Goal: Task Accomplishment & Management: Use online tool/utility

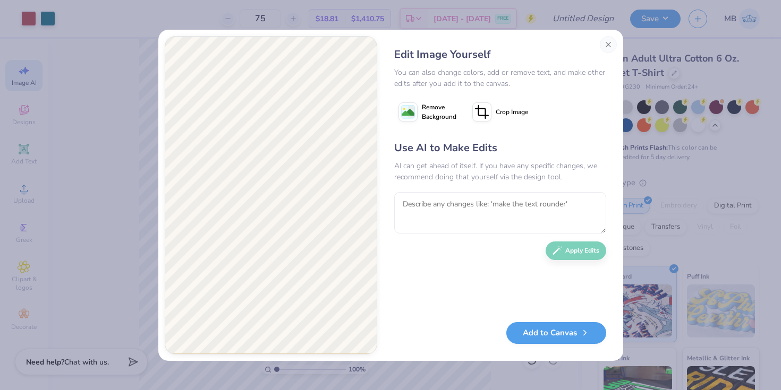
select select "4"
click at [610, 44] on button "Close" at bounding box center [608, 44] width 17 height 17
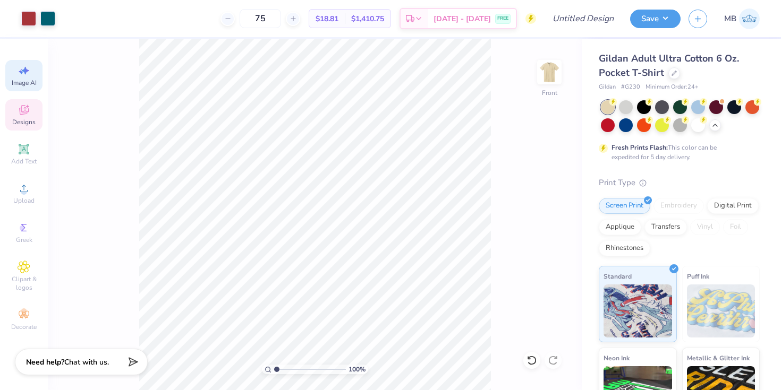
click at [21, 121] on span "Designs" at bounding box center [23, 122] width 23 height 8
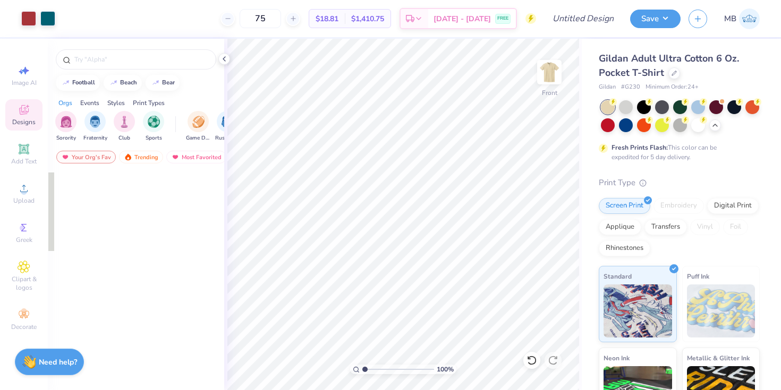
scroll to position [0, 0]
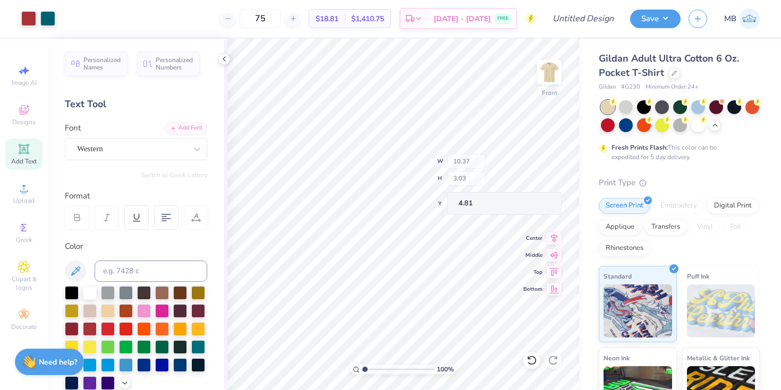
type input "4.81"
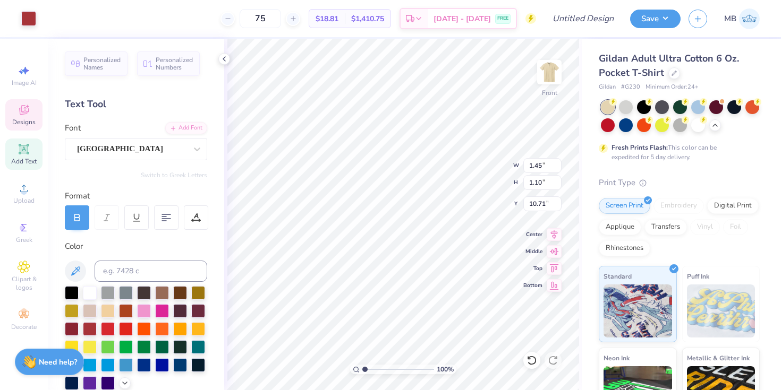
type input "10.89"
type input "8.54"
type input "8.10"
type input "16.24"
type input "0.13"
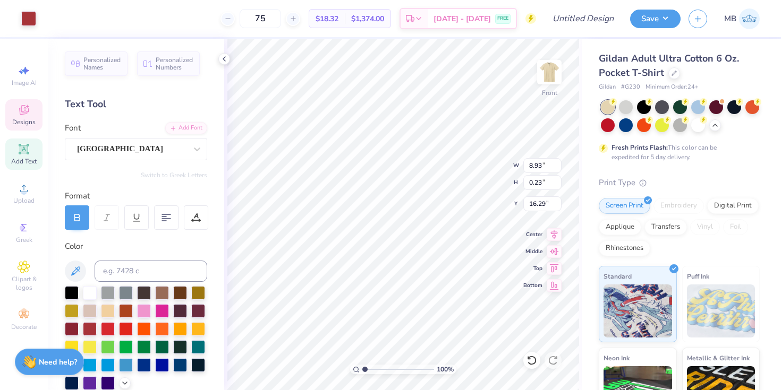
type input "0.00"
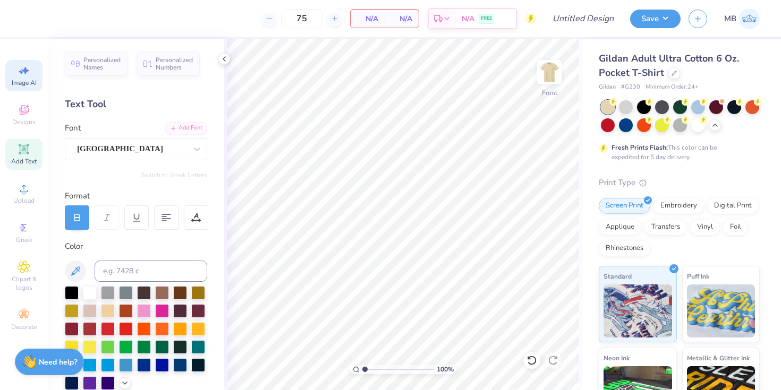
click at [22, 83] on span "Image AI" at bounding box center [24, 83] width 25 height 8
select select "4"
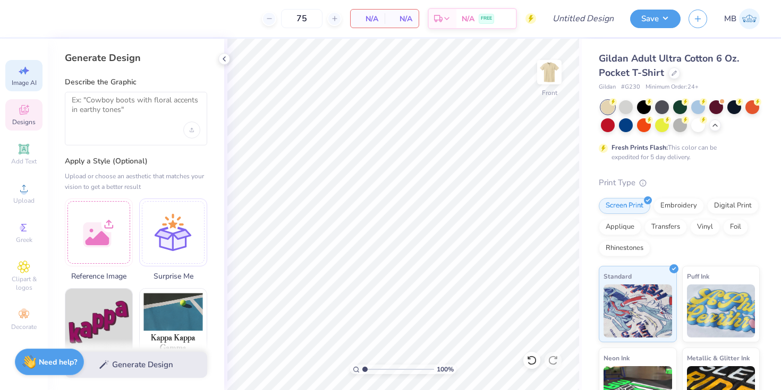
click at [28, 106] on icon at bounding box center [24, 110] width 13 height 13
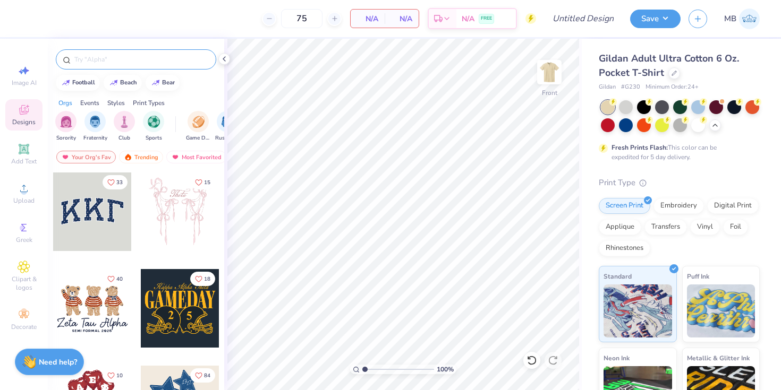
click at [111, 59] on input "text" at bounding box center [141, 59] width 136 height 11
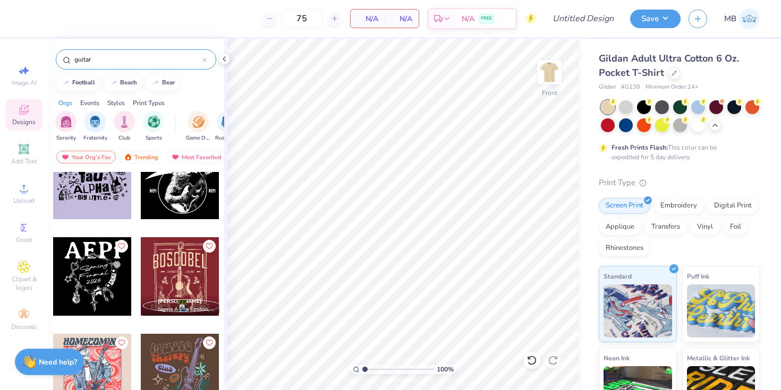
scroll to position [330, 0]
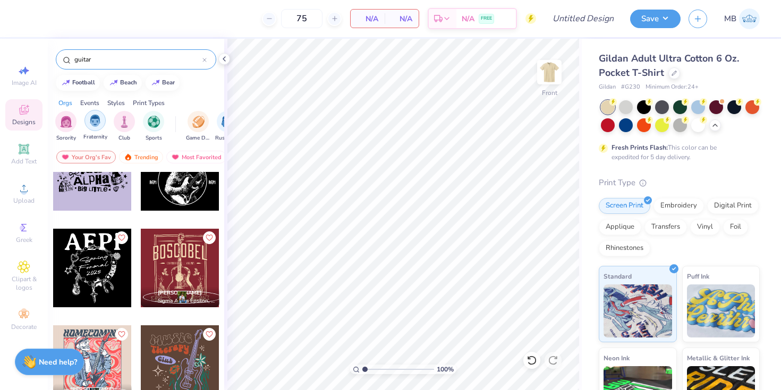
type input "guitar"
click at [92, 129] on div "filter for Fraternity" at bounding box center [94, 120] width 21 height 21
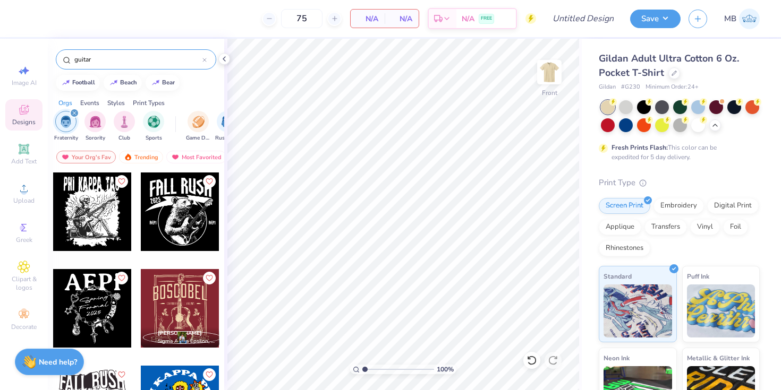
scroll to position [32, 0]
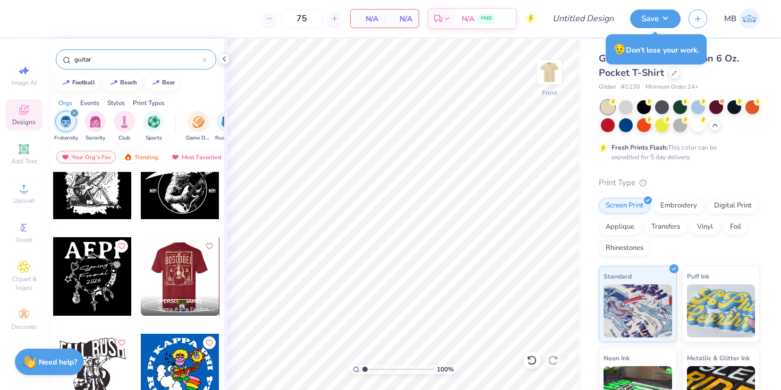
click at [187, 279] on div at bounding box center [179, 276] width 79 height 79
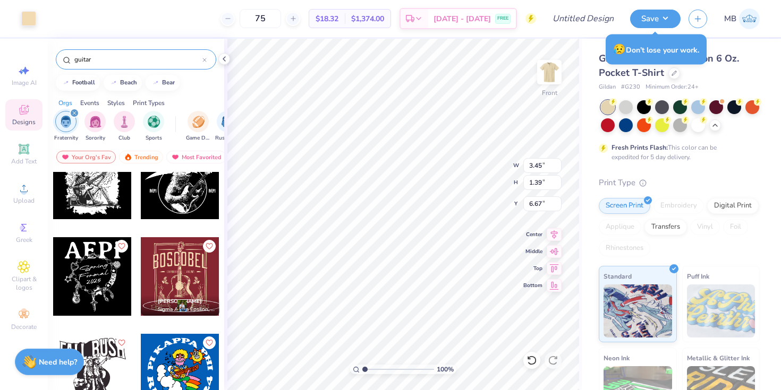
type input "6.67"
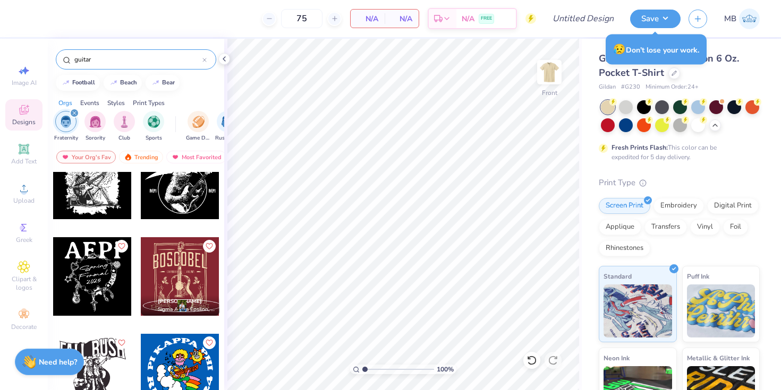
click at [205, 281] on div at bounding box center [180, 276] width 79 height 79
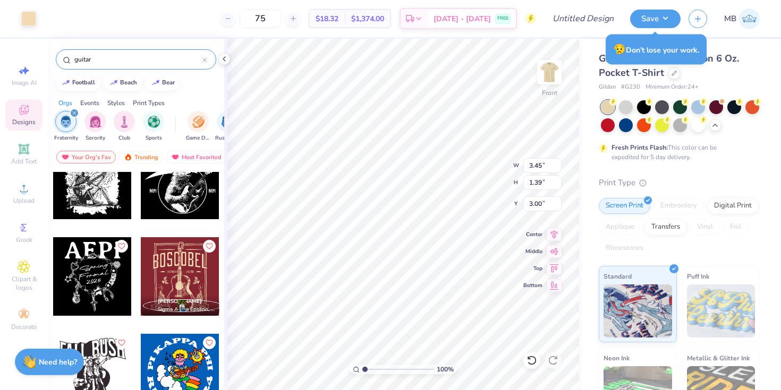
click at [185, 256] on div at bounding box center [180, 276] width 79 height 79
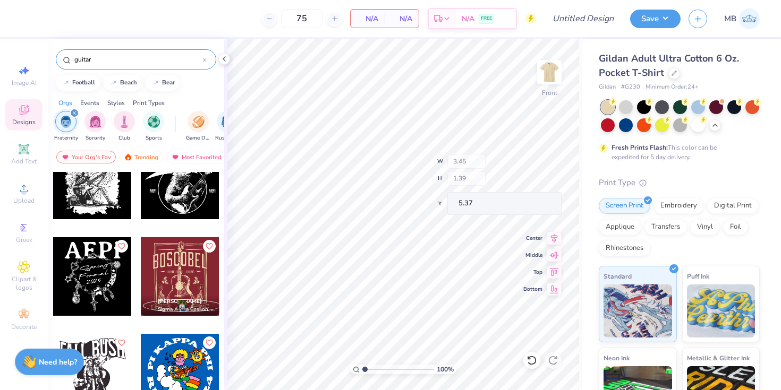
type input "5.37"
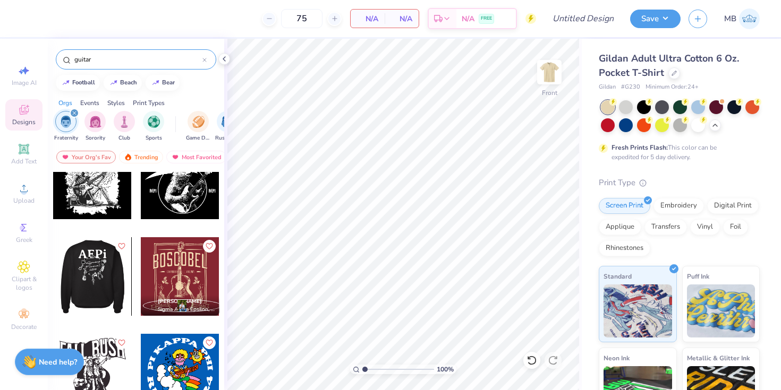
scroll to position [0, 0]
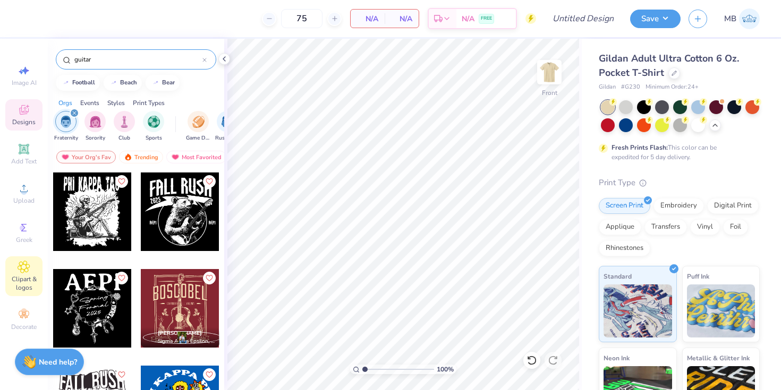
click at [25, 275] on span "Clipart & logos" at bounding box center [23, 283] width 37 height 17
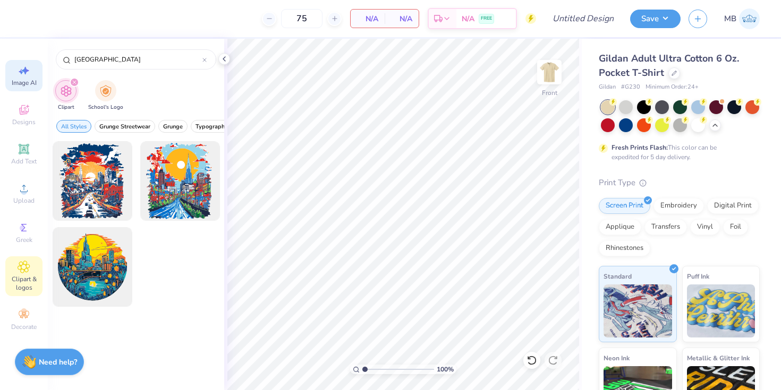
drag, startPoint x: 132, startPoint y: 64, endPoint x: 13, endPoint y: 64, distance: 118.4
click at [14, 64] on div "75 N/A Per Item N/A Total Est. Delivery N/A FREE Design Title Save MB Image AI …" at bounding box center [390, 195] width 781 height 390
drag, startPoint x: 108, startPoint y: 58, endPoint x: 17, endPoint y: 56, distance: 91.4
click at [17, 56] on div "75 N/A Per Item N/A Total Est. Delivery N/A FREE Design Title Save MB Image AI …" at bounding box center [390, 195] width 781 height 390
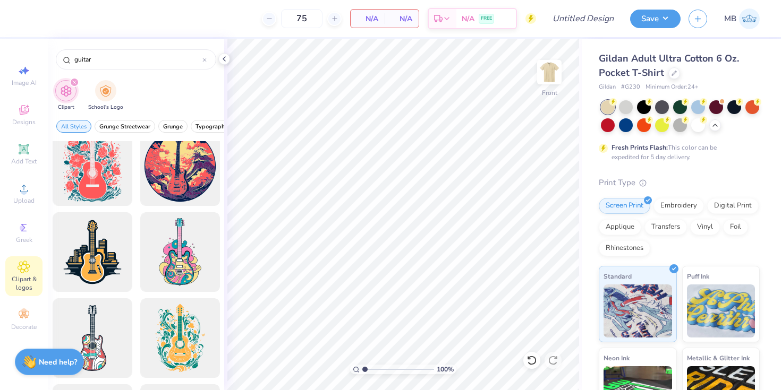
scroll to position [722, 0]
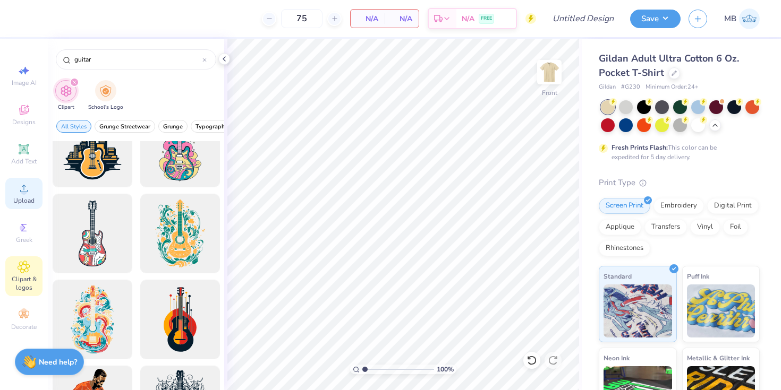
type input "guitar"
click at [22, 206] on div "Upload" at bounding box center [23, 193] width 37 height 31
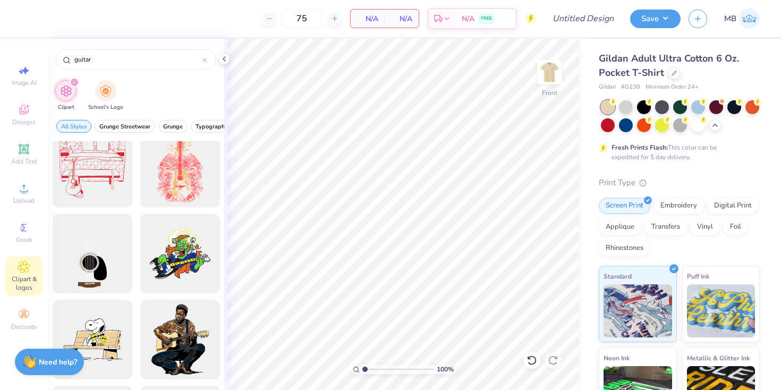
scroll to position [0, 0]
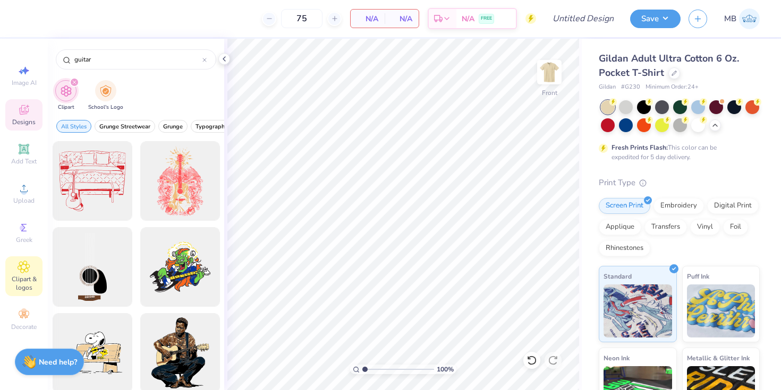
click at [21, 113] on icon at bounding box center [24, 111] width 8 height 7
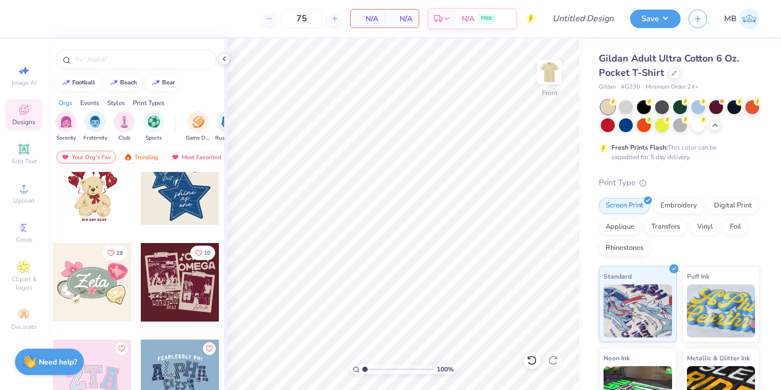
scroll to position [221, 0]
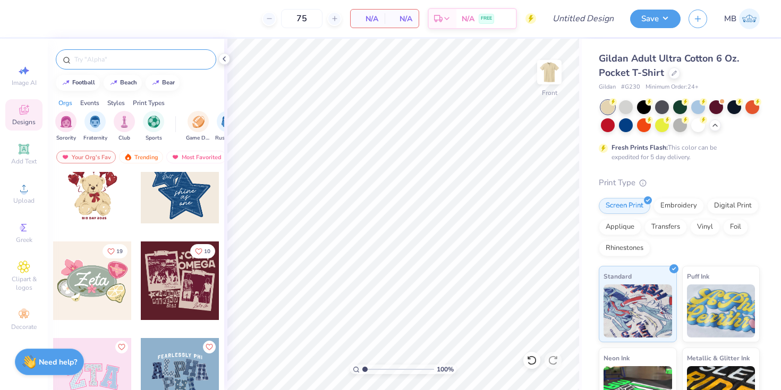
click at [115, 61] on input "text" at bounding box center [141, 59] width 136 height 11
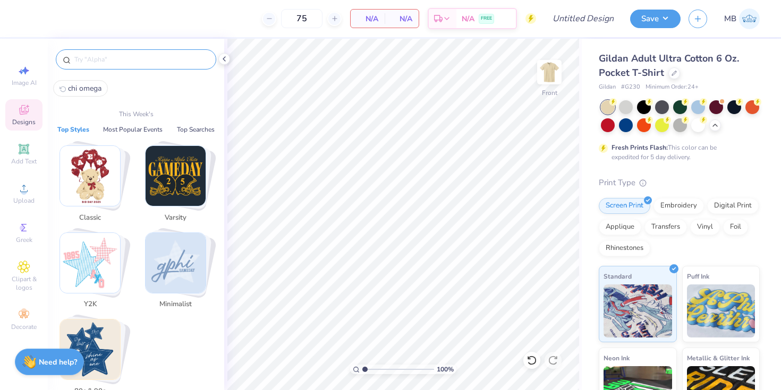
type input "a"
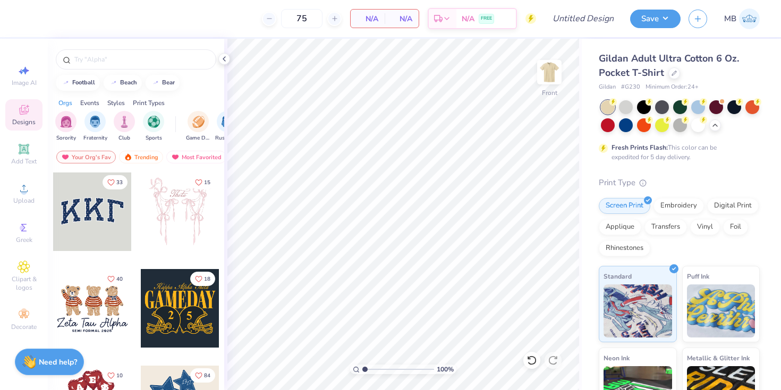
click at [13, 121] on span "Designs" at bounding box center [23, 122] width 23 height 8
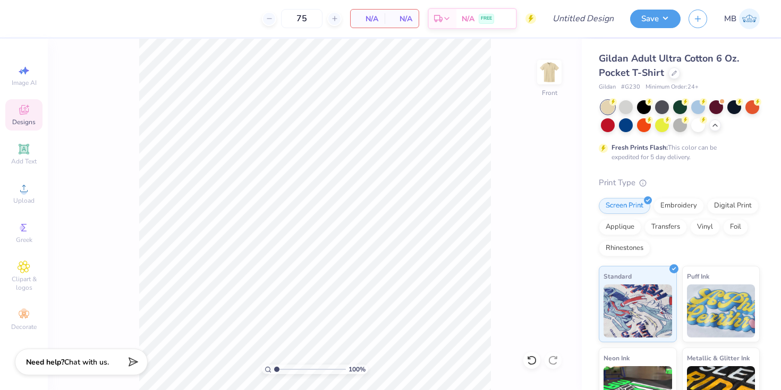
click at [13, 119] on span "Designs" at bounding box center [23, 122] width 23 height 8
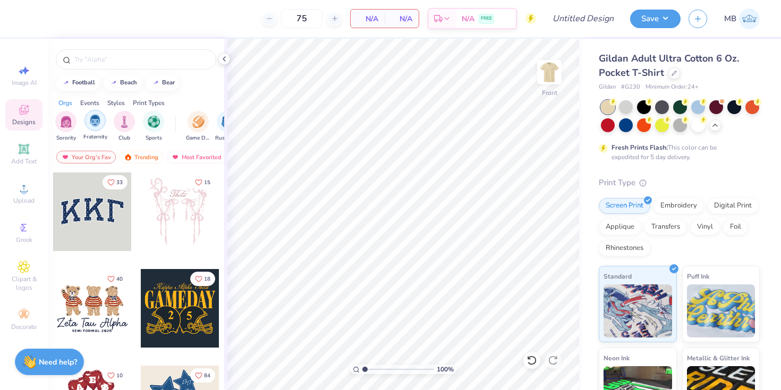
click at [93, 116] on img "filter for Fraternity" at bounding box center [95, 121] width 12 height 12
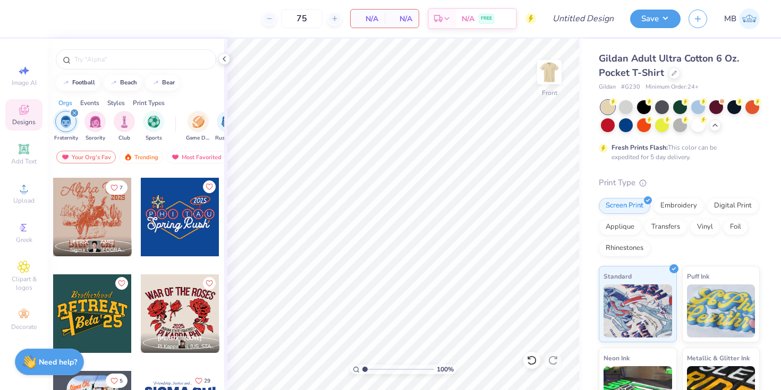
scroll to position [5590, 0]
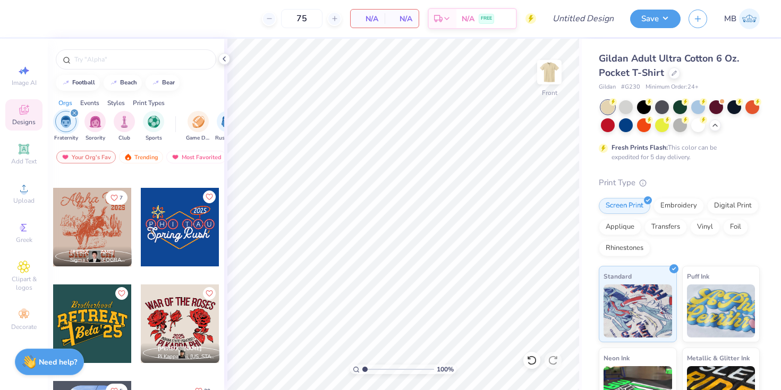
click at [108, 221] on div at bounding box center [92, 227] width 79 height 79
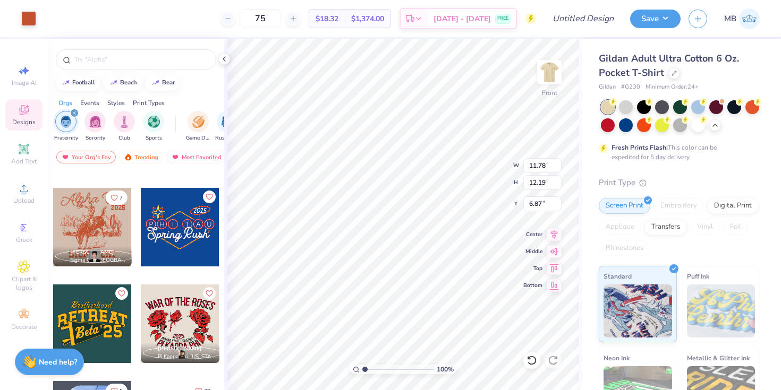
type input "6.87"
click at [466, 153] on div "100 % Front W 11.78 H 12.19 Y 6.87 Center Middle Top Bottom" at bounding box center [402, 215] width 357 height 352
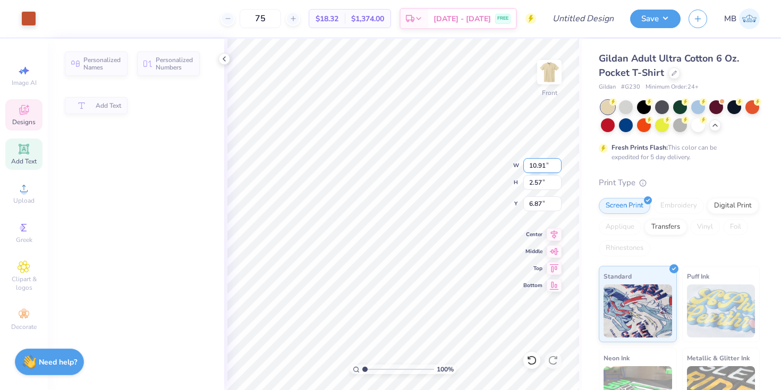
type input "10.91"
type input "2.57"
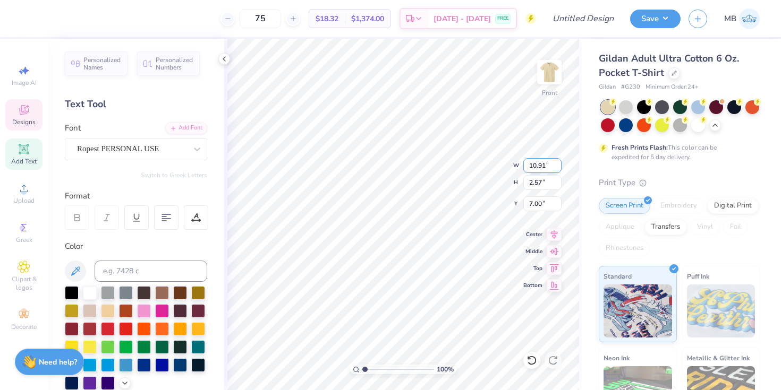
type input "6.04"
type textarea "Alpha Tau Omega"
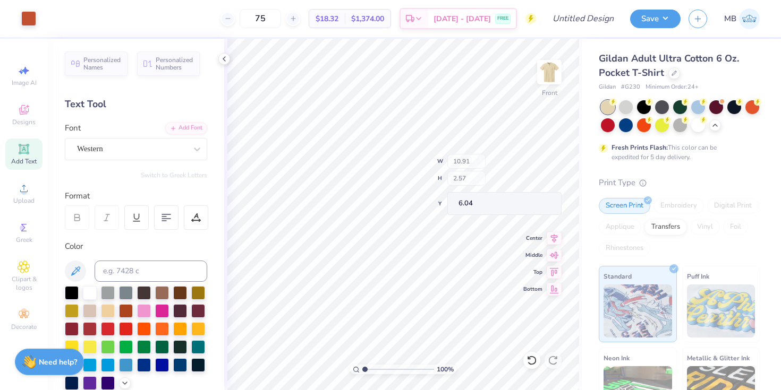
type input "8.71"
type input "1.38"
type input "16.92"
type input "8.71"
type input "1.38"
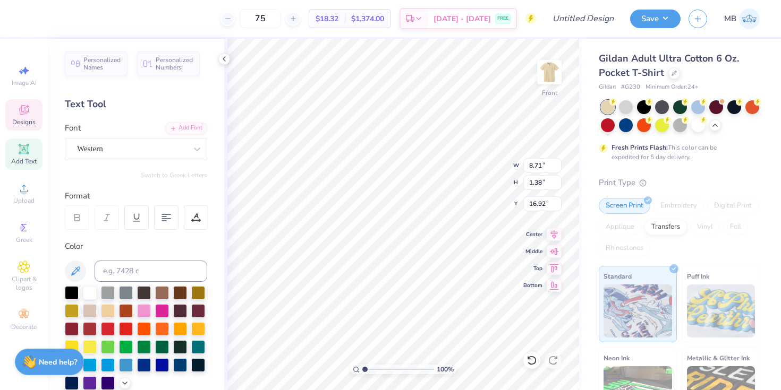
type input "16.87"
type textarea "S"
type textarea "Fall Rush"
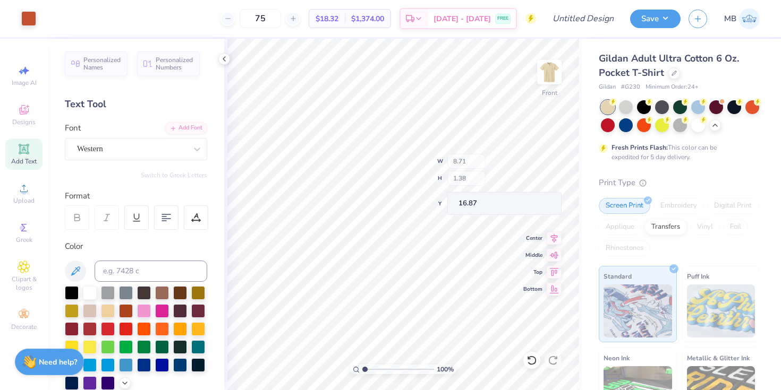
type input "5.26"
type input "0.50"
type input "18.58"
click at [27, 112] on icon at bounding box center [24, 110] width 10 height 10
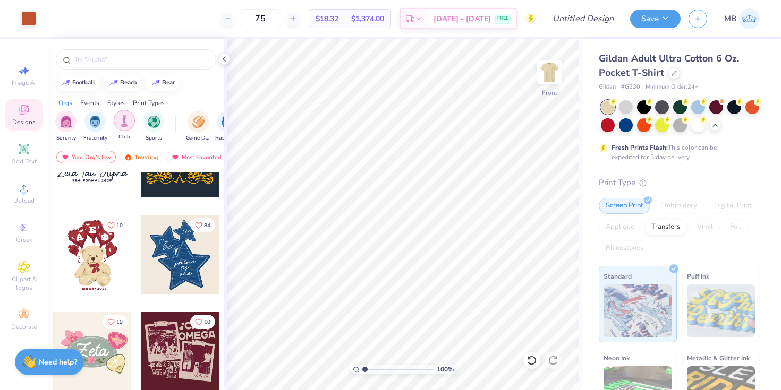
scroll to position [173, 0]
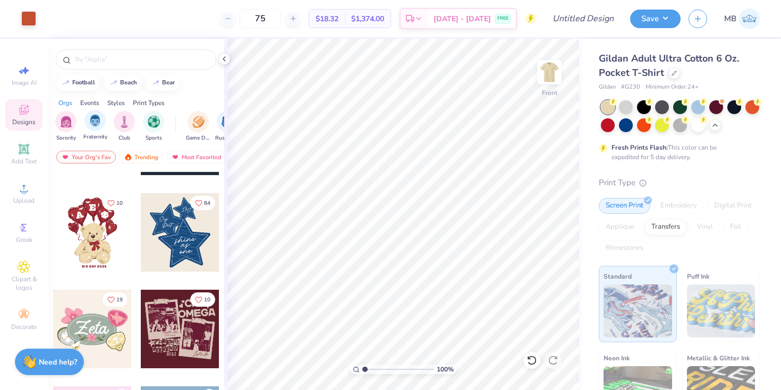
click at [94, 137] on span "Fraternity" at bounding box center [95, 137] width 24 height 8
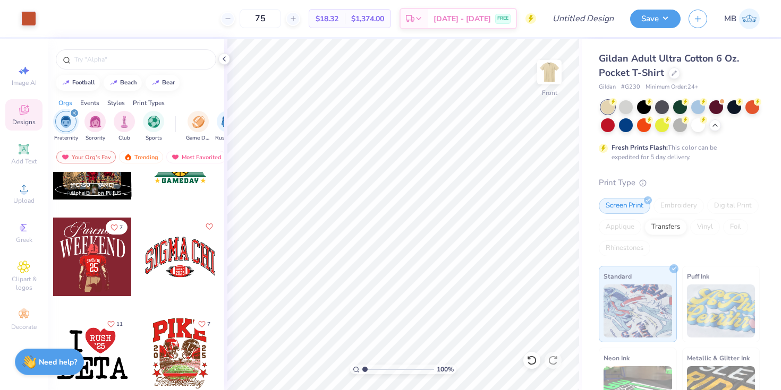
scroll to position [470, 0]
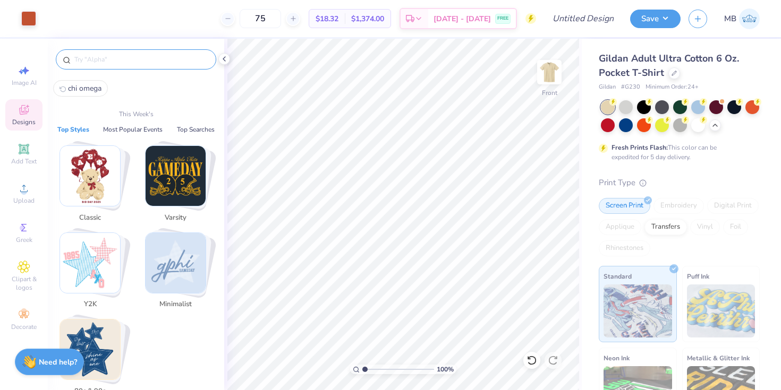
click at [108, 58] on input "text" at bounding box center [141, 59] width 136 height 11
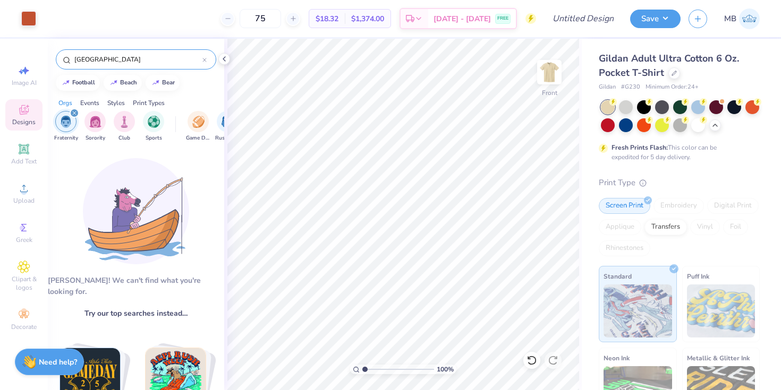
click at [76, 114] on div "filter for Fraternity" at bounding box center [75, 113] width 10 height 10
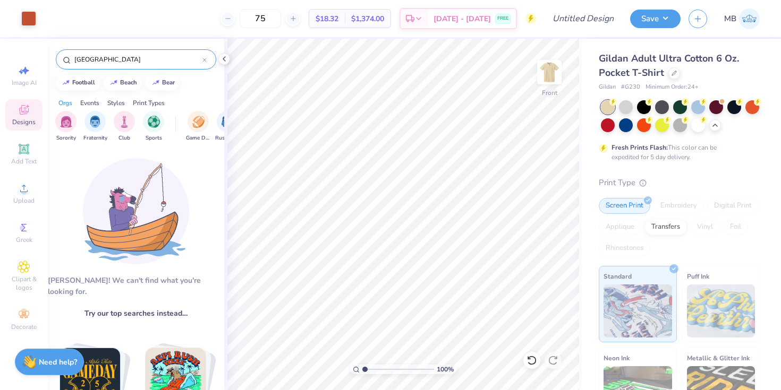
drag, startPoint x: 108, startPoint y: 58, endPoint x: 53, endPoint y: 58, distance: 55.2
click at [53, 58] on div "[GEOGRAPHIC_DATA]" at bounding box center [136, 57] width 176 height 36
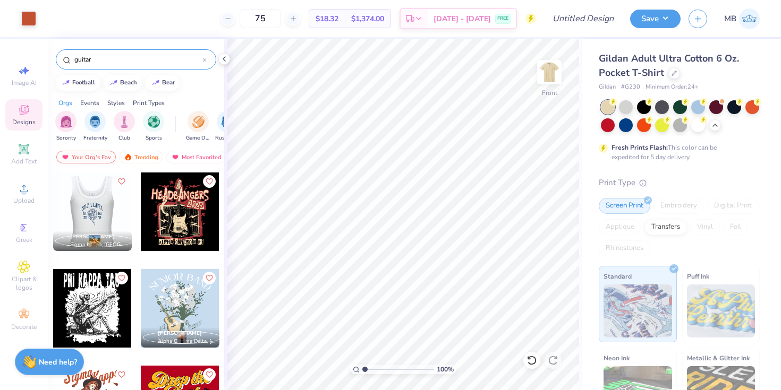
click at [53, 211] on div at bounding box center [14, 212] width 79 height 79
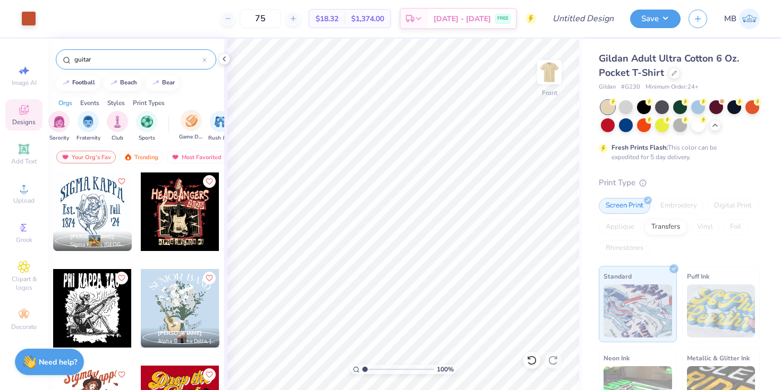
scroll to position [0, 0]
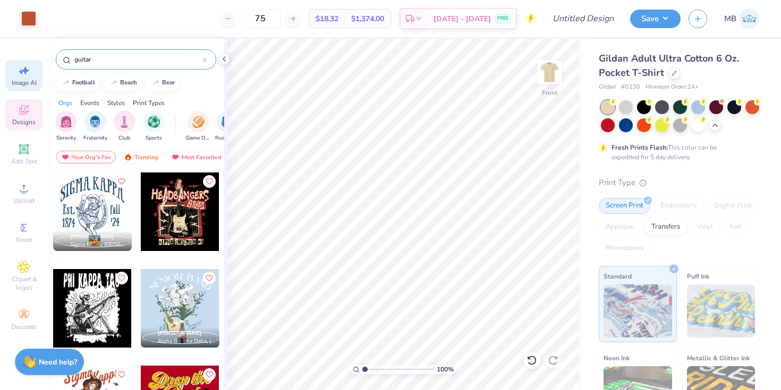
drag, startPoint x: 97, startPoint y: 60, endPoint x: 18, endPoint y: 59, distance: 79.1
click at [19, 59] on div "Art colors 75 $18.32 Per Item $1,374.00 Total Est. Delivery [DATE] - [DATE] FRE…" at bounding box center [390, 195] width 781 height 390
type input "golf"
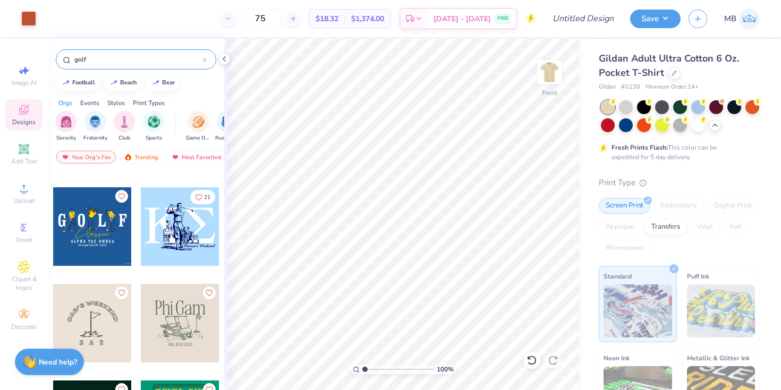
scroll to position [383, 0]
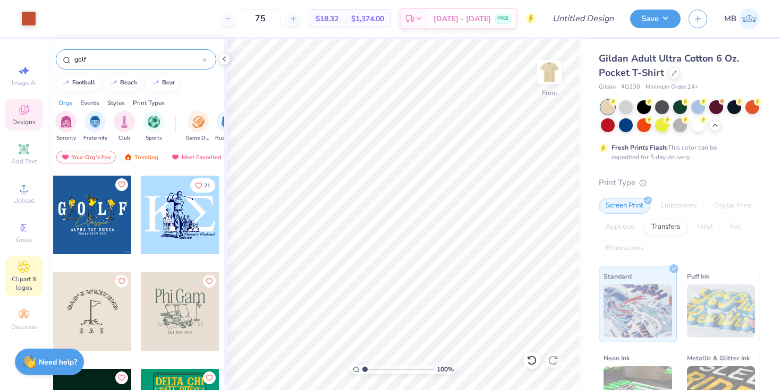
click at [25, 271] on icon at bounding box center [24, 267] width 12 height 12
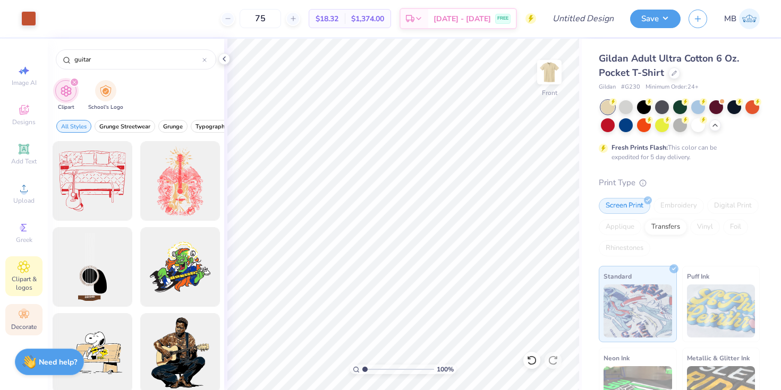
click at [28, 313] on icon at bounding box center [24, 315] width 13 height 13
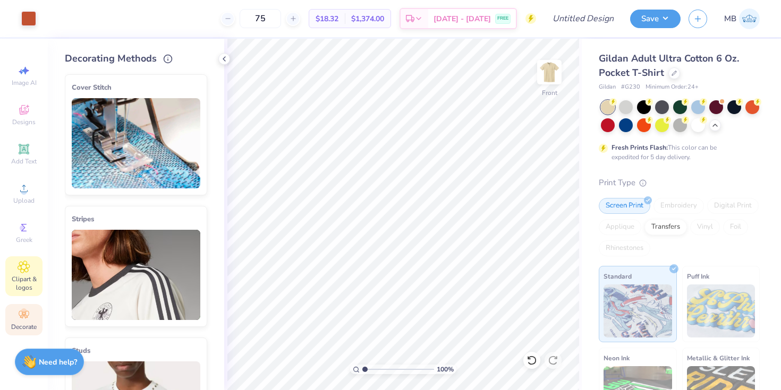
click at [24, 275] on span "Clipart & logos" at bounding box center [23, 283] width 37 height 17
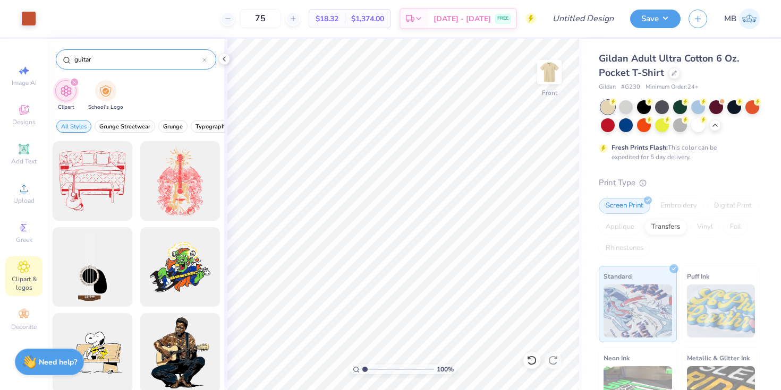
click at [204, 60] on icon at bounding box center [204, 59] width 3 height 3
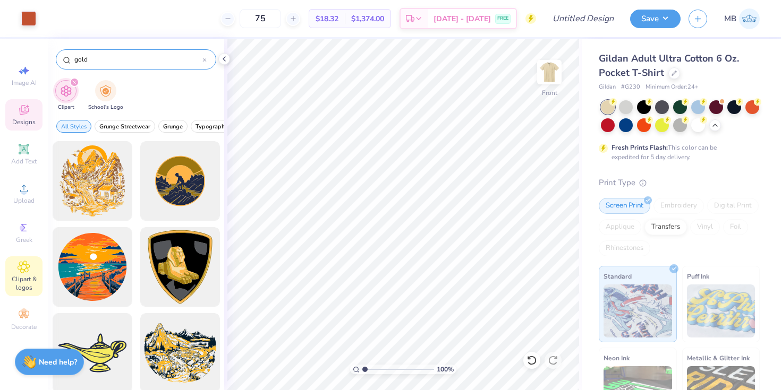
type input "gold"
click at [24, 116] on div "Designs" at bounding box center [23, 114] width 37 height 31
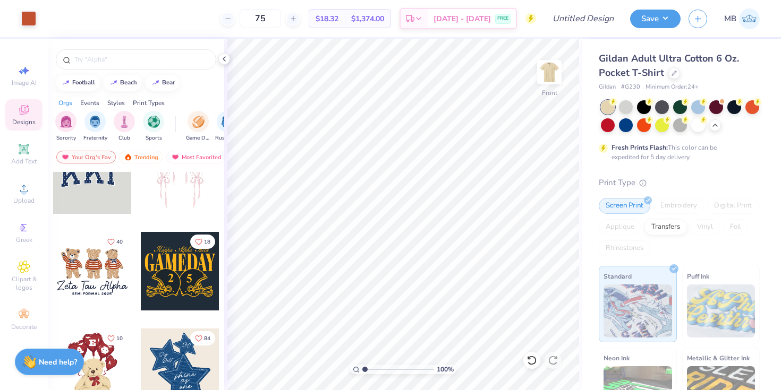
scroll to position [70, 0]
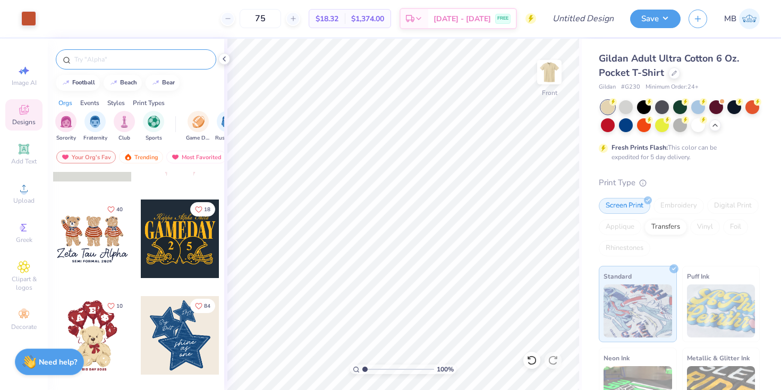
click at [120, 53] on div at bounding box center [136, 59] width 160 height 20
click at [122, 59] on input "text" at bounding box center [141, 59] width 136 height 11
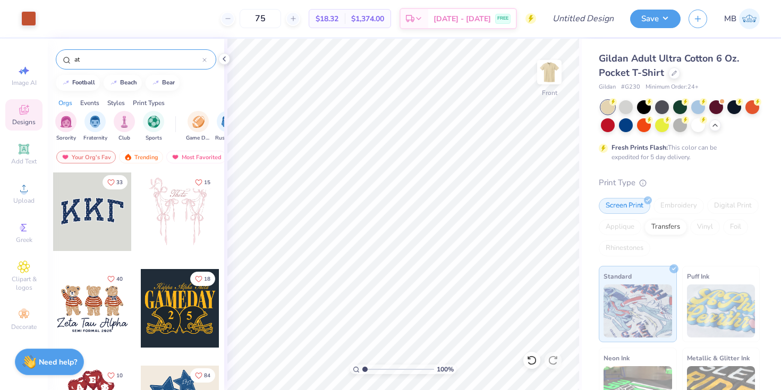
type input "ato"
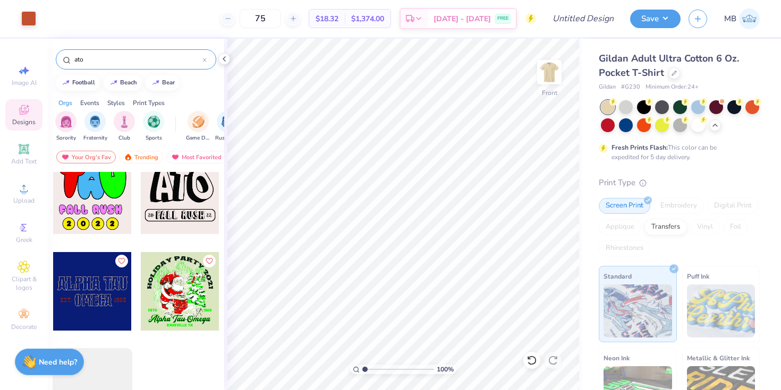
scroll to position [4768, 0]
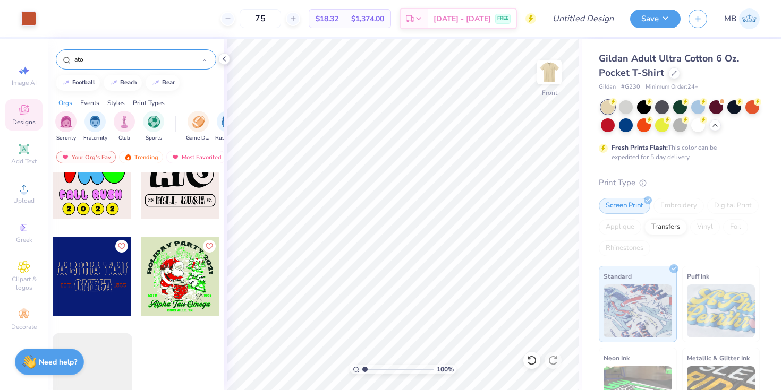
drag, startPoint x: 88, startPoint y: 59, endPoint x: 57, endPoint y: 57, distance: 31.4
click at [59, 59] on div "ato" at bounding box center [136, 59] width 160 height 20
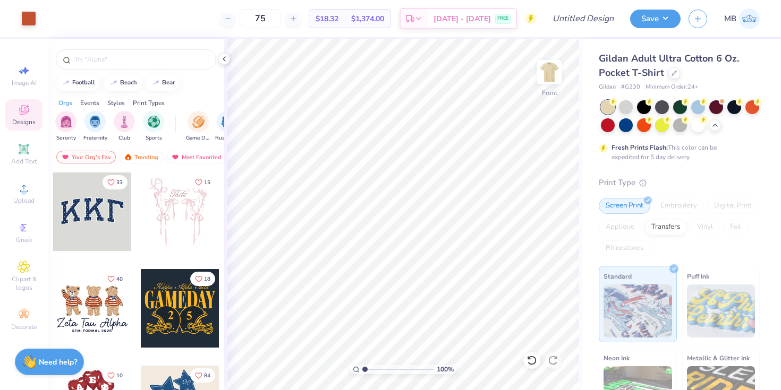
click at [27, 121] on span "Designs" at bounding box center [23, 122] width 23 height 8
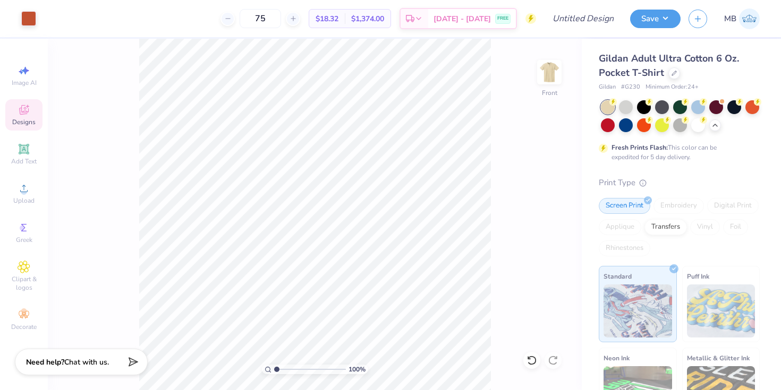
click at [21, 116] on div "Designs" at bounding box center [23, 114] width 37 height 31
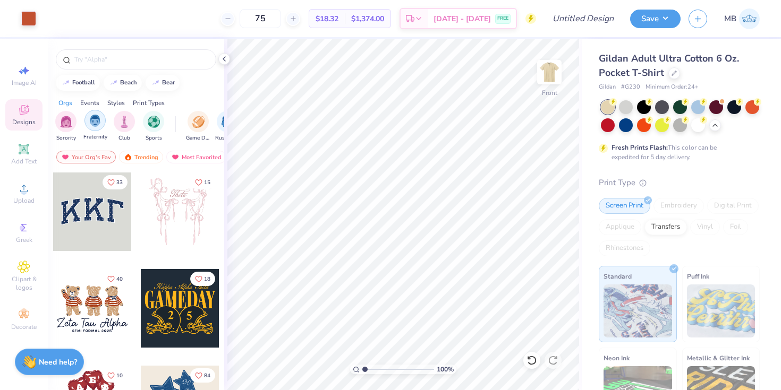
click at [99, 123] on img "filter for Fraternity" at bounding box center [95, 121] width 12 height 12
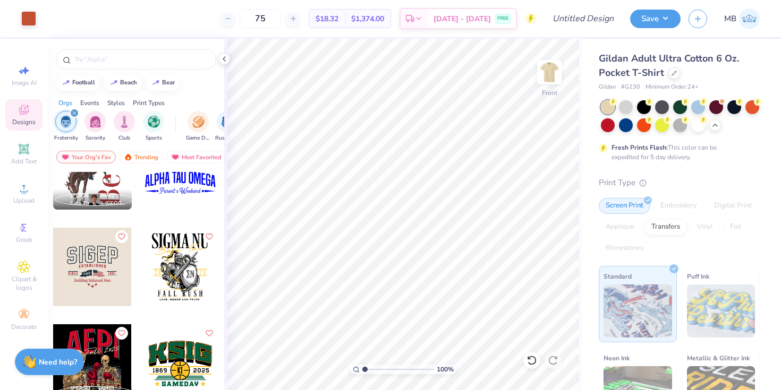
scroll to position [332, 0]
click at [715, 110] on div at bounding box center [716, 106] width 14 height 14
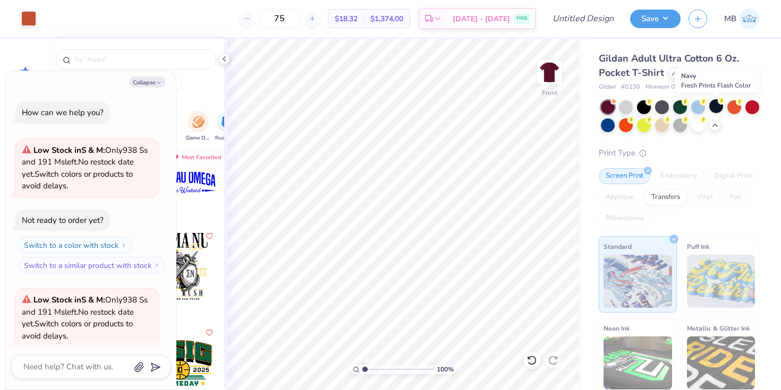
scroll to position [82, 0]
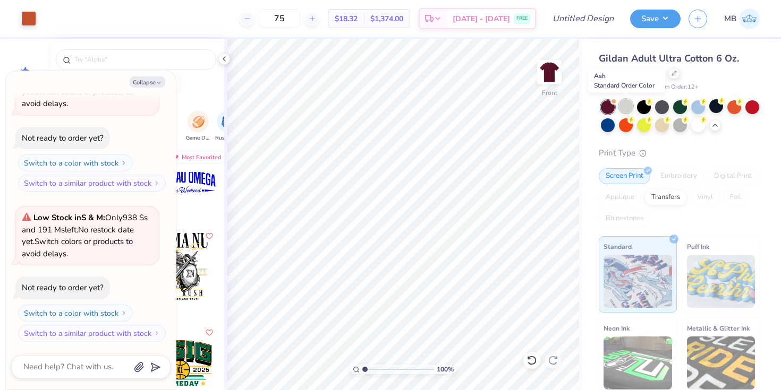
click at [630, 107] on div at bounding box center [626, 106] width 14 height 14
click at [665, 126] on div at bounding box center [662, 124] width 14 height 14
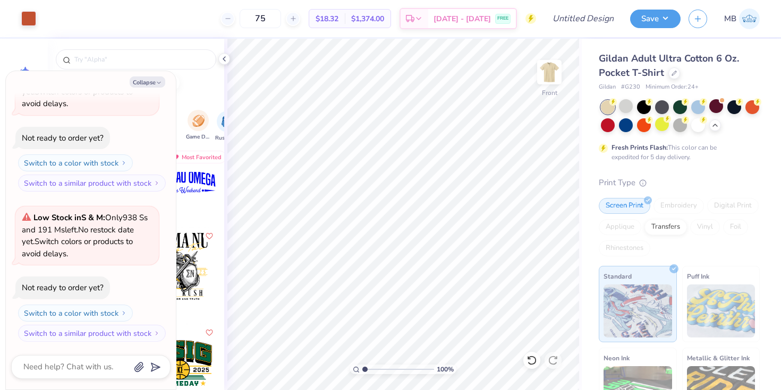
click at [202, 131] on div "Game Day" at bounding box center [198, 125] width 24 height 31
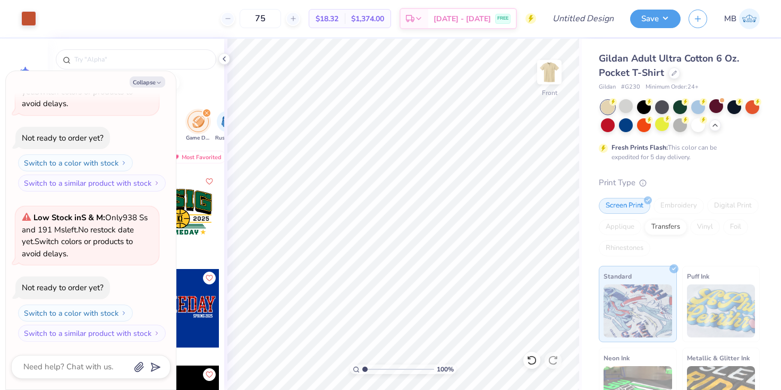
click at [175, 74] on div "Collapse How can we help you? Low Stock in S & M : Only 938 Ss and 191 Ms left.…" at bounding box center [91, 230] width 170 height 319
click at [158, 82] on icon "button" at bounding box center [159, 83] width 6 height 6
type textarea "x"
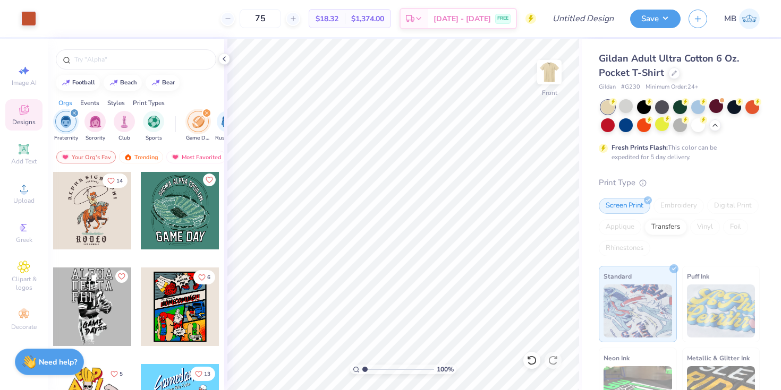
scroll to position [3186, 0]
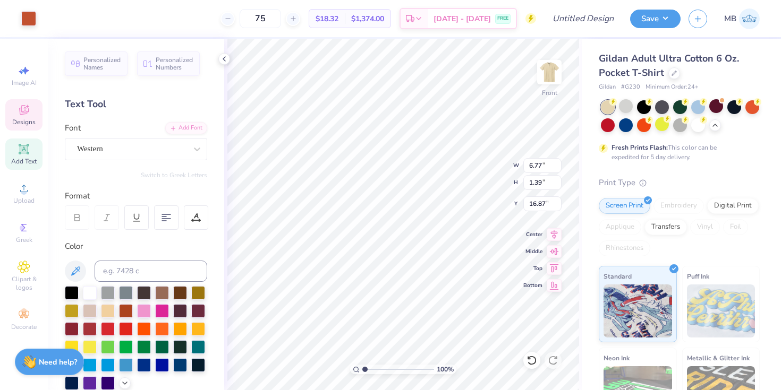
type input "6.77"
type input "1.39"
type input "16.87"
type textarea "Fal Rush"
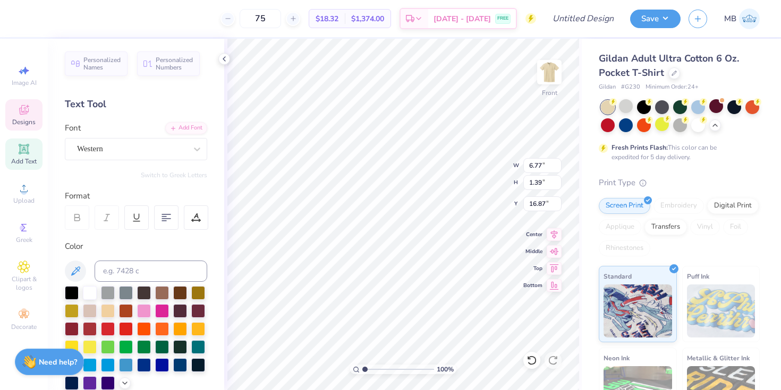
type input "6.26"
type textarea "Fal Ruh"
type input "5.26"
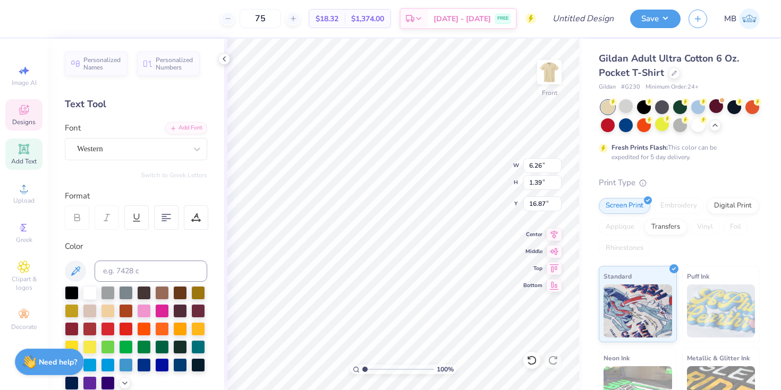
type input "0.50"
type input "18.58"
click at [20, 156] on div "Add Text" at bounding box center [23, 154] width 37 height 31
click at [28, 110] on icon at bounding box center [24, 110] width 10 height 10
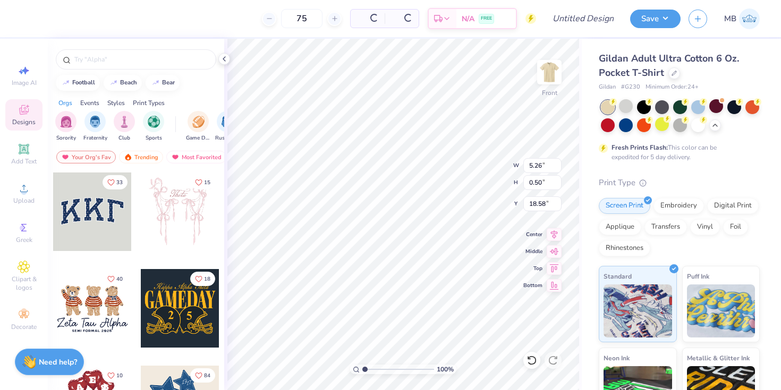
type input "5.85"
type input "1.69"
type input "13.15"
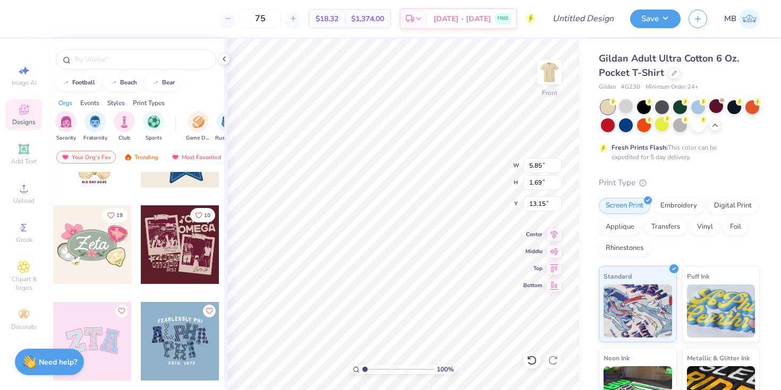
scroll to position [310, 0]
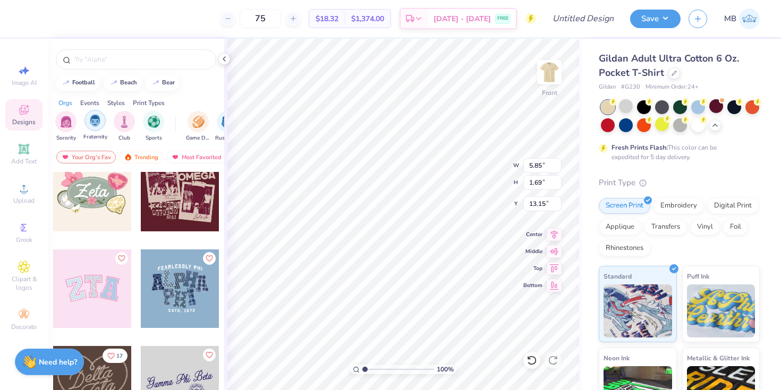
click at [96, 119] on img "filter for Fraternity" at bounding box center [95, 121] width 12 height 12
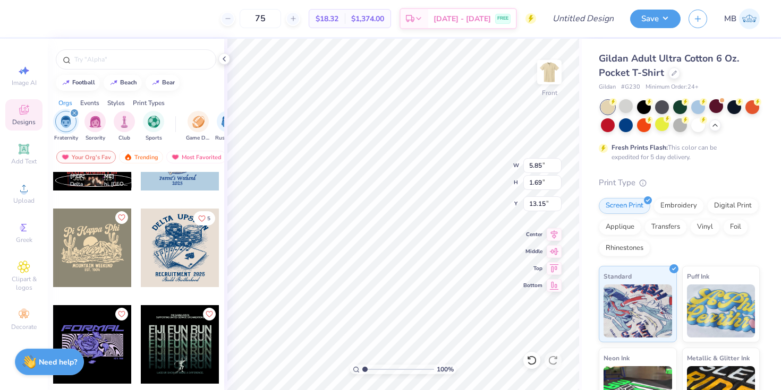
scroll to position [14949, 0]
